Goal: Check status

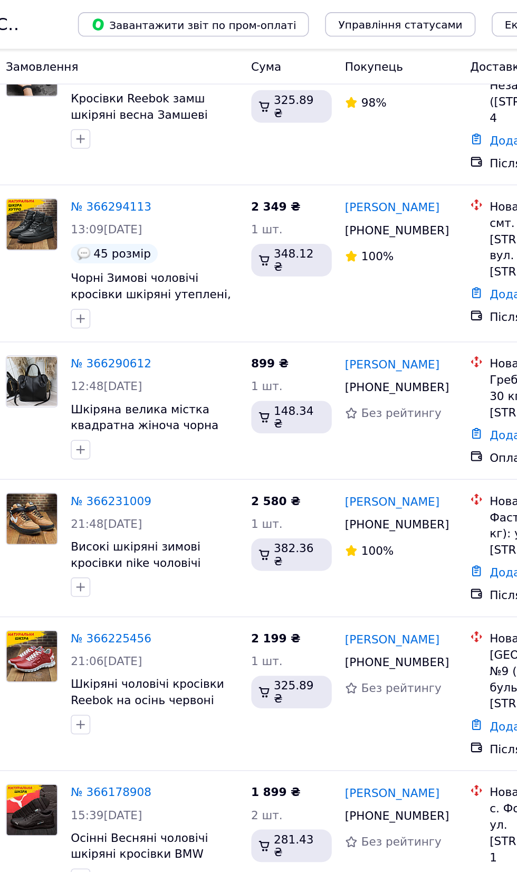
scroll to position [40, 0]
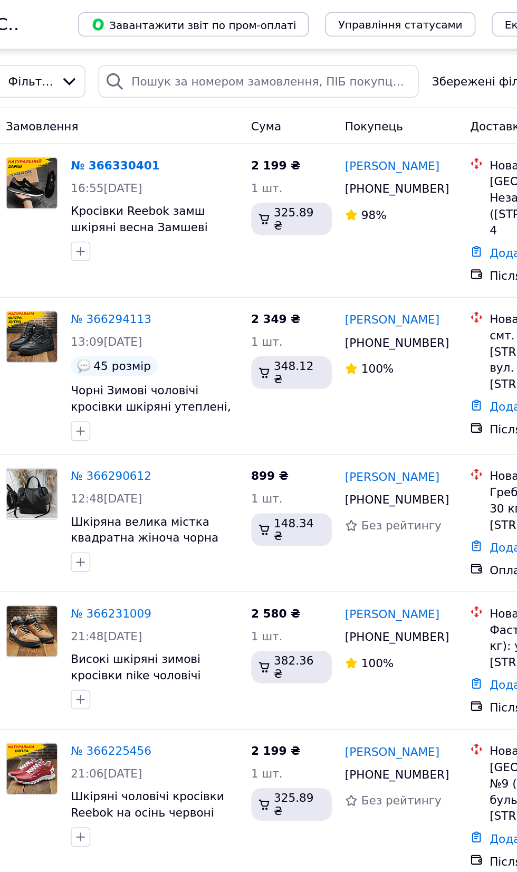
click at [86, 162] on icon "button" at bounding box center [87, 163] width 6 height 6
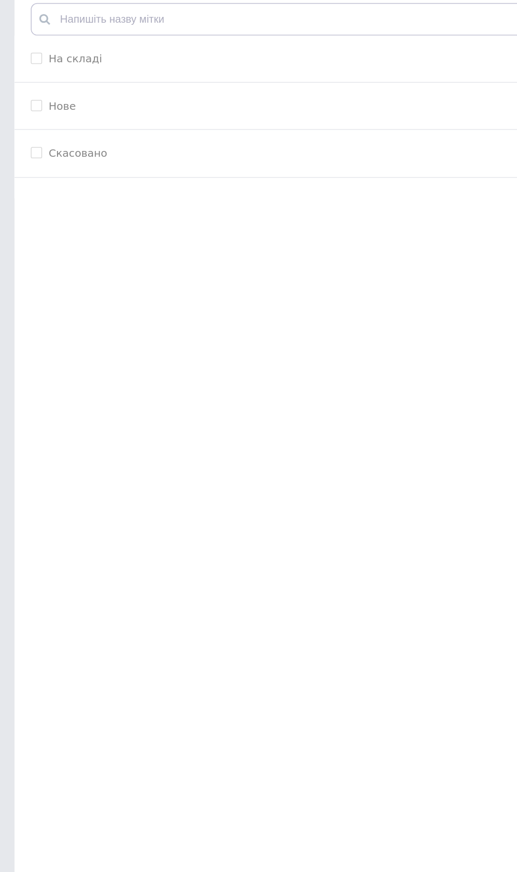
click at [25, 110] on input "Нове" at bounding box center [24, 108] width 7 height 7
checkbox input "true"
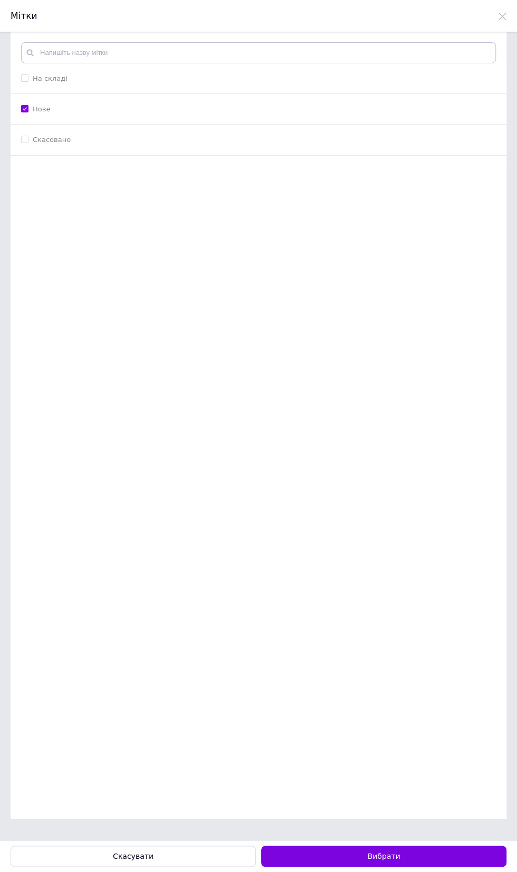
click at [395, 866] on button "Вибрати" at bounding box center [383, 855] width 245 height 21
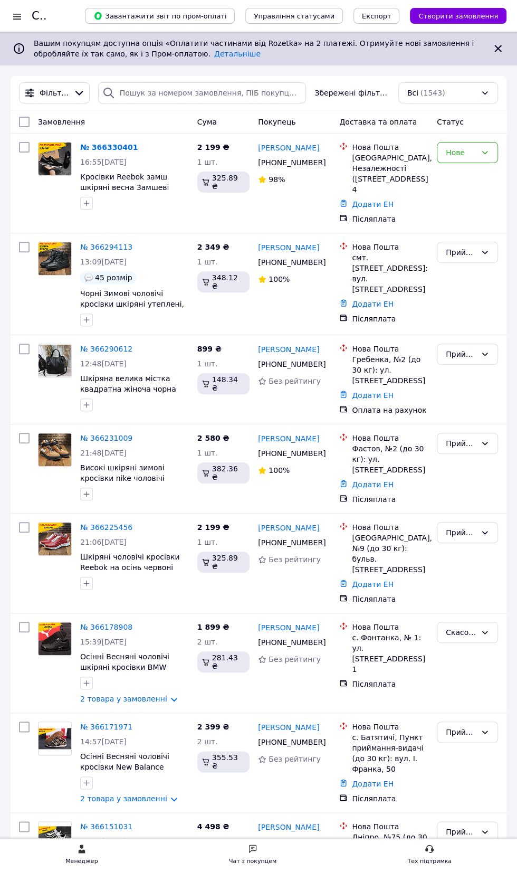
scroll to position [40, 0]
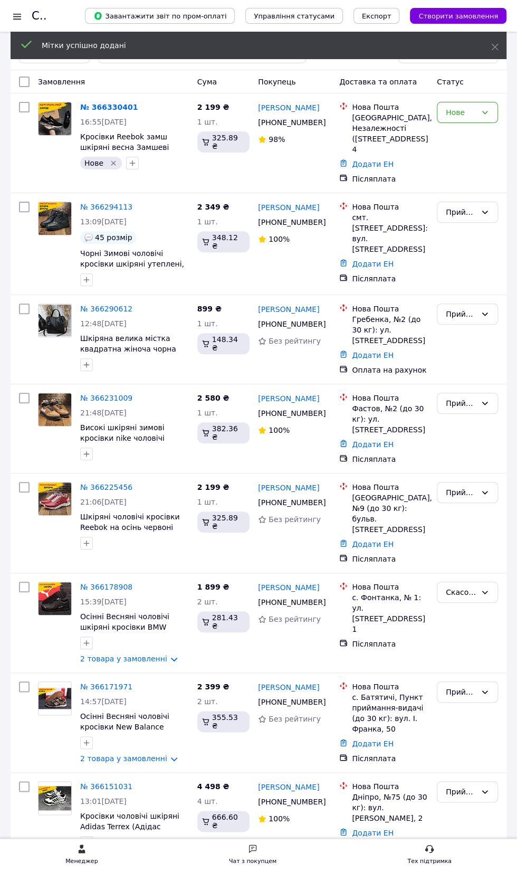
click at [484, 111] on icon at bounding box center [485, 112] width 8 height 8
click at [470, 140] on li "Прийнято" at bounding box center [467, 133] width 60 height 19
